Goal: Navigation & Orientation: Find specific page/section

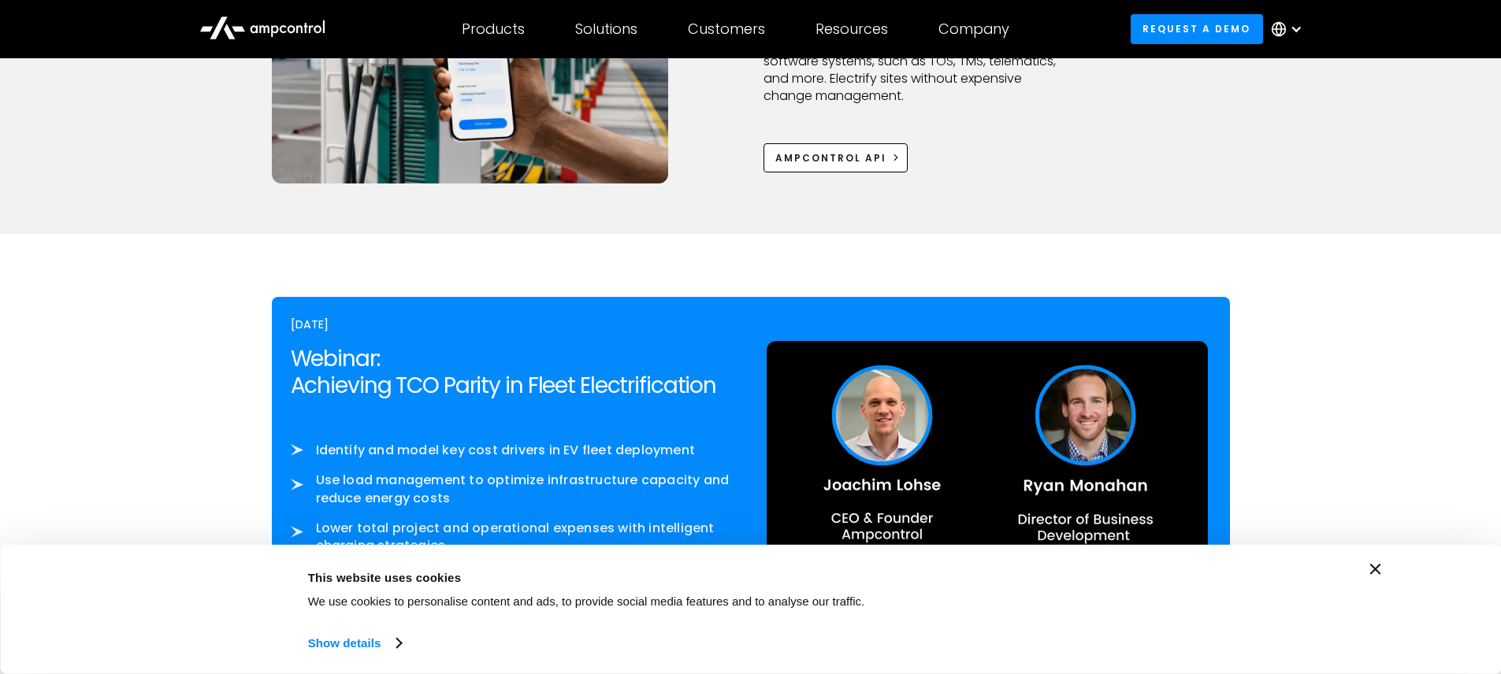
scroll to position [2364, 0]
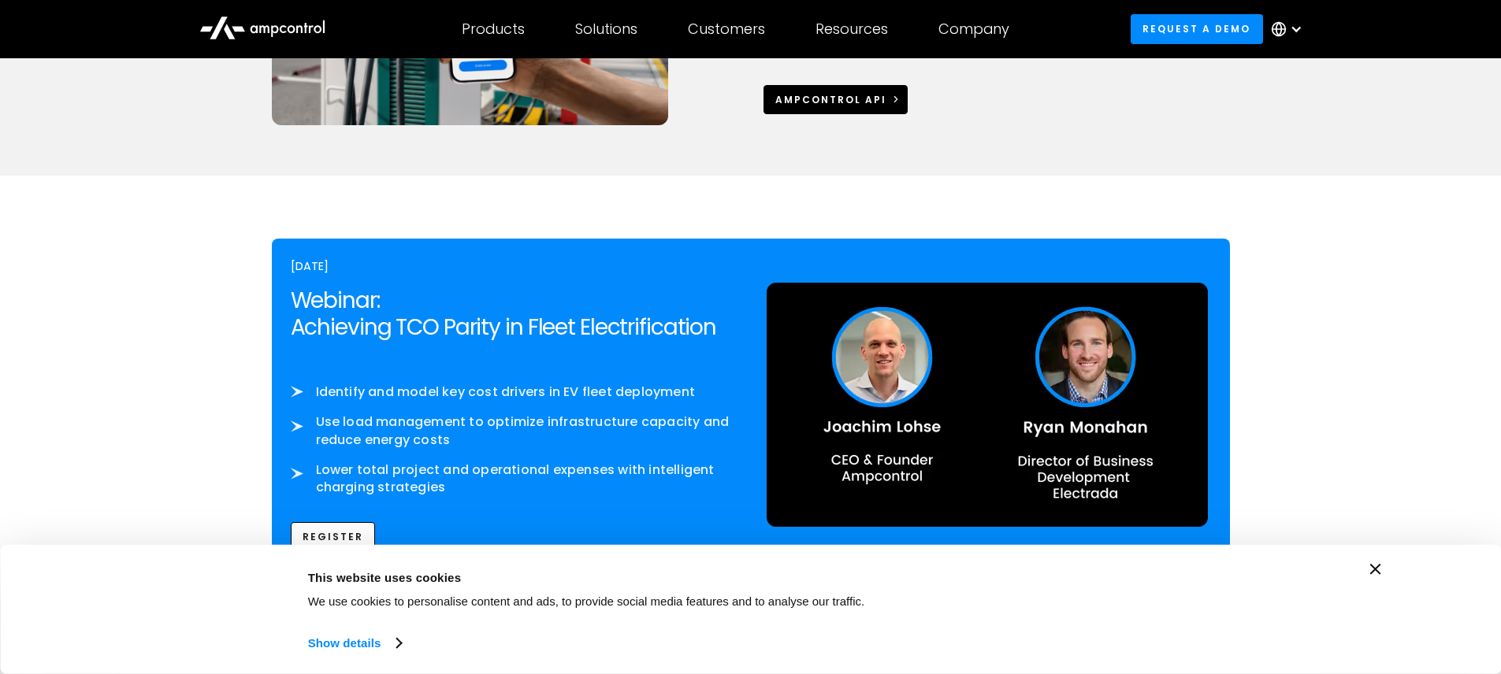
click at [852, 105] on div "Ampcontrol APi" at bounding box center [830, 100] width 111 height 14
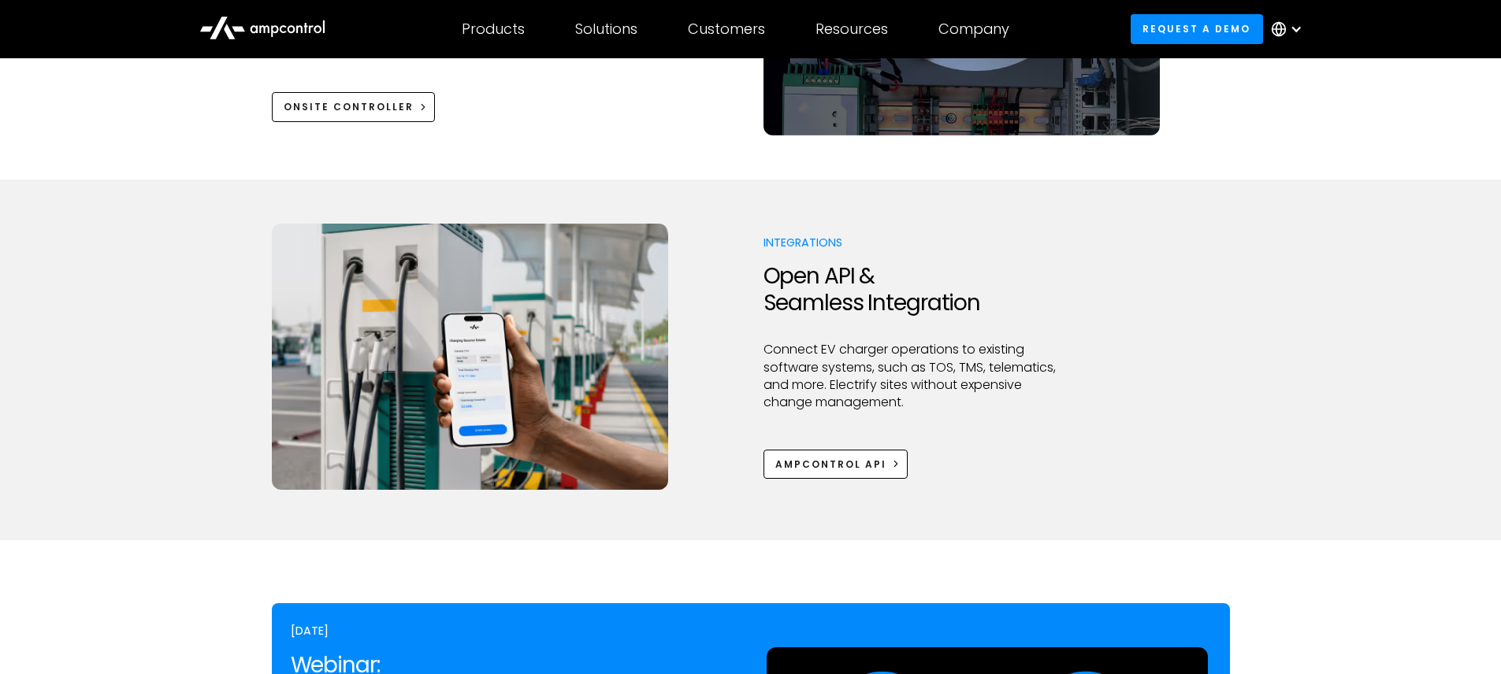
scroll to position [1985, 0]
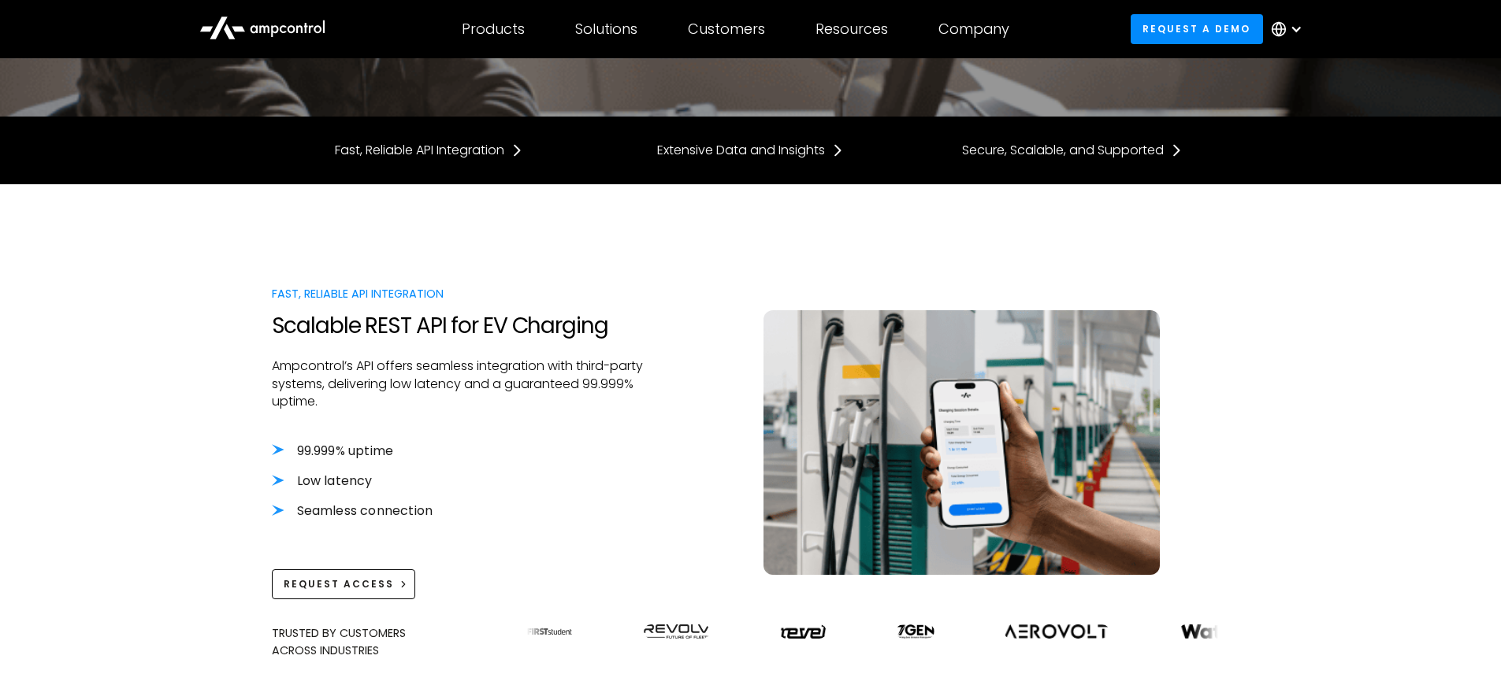
scroll to position [284, 0]
